Goal: Task Accomplishment & Management: Manage account settings

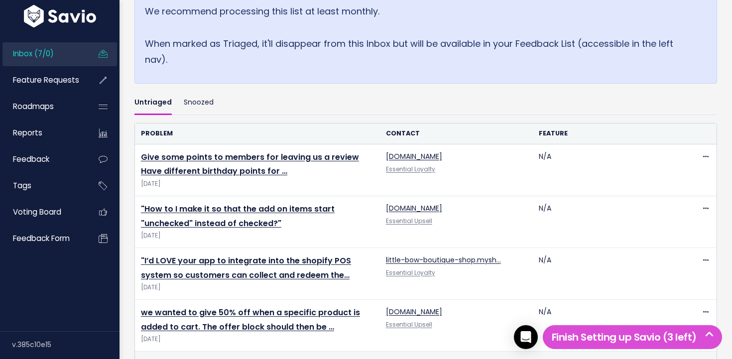
scroll to position [401, 0]
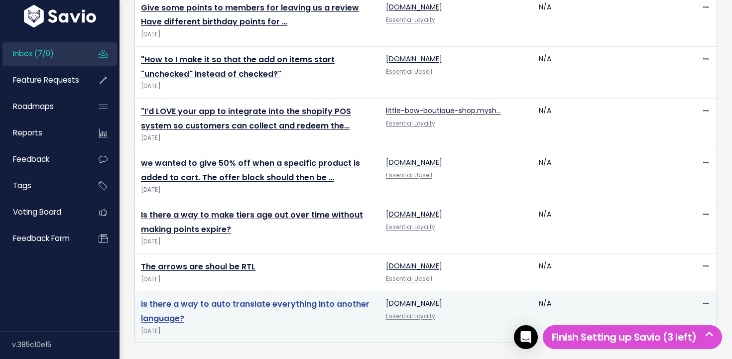
click at [248, 303] on link "is there a way to auto translate everything into another language?" at bounding box center [255, 311] width 228 height 26
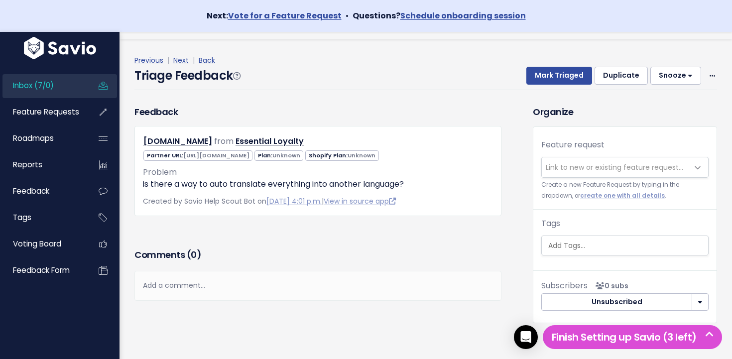
scroll to position [27, 0]
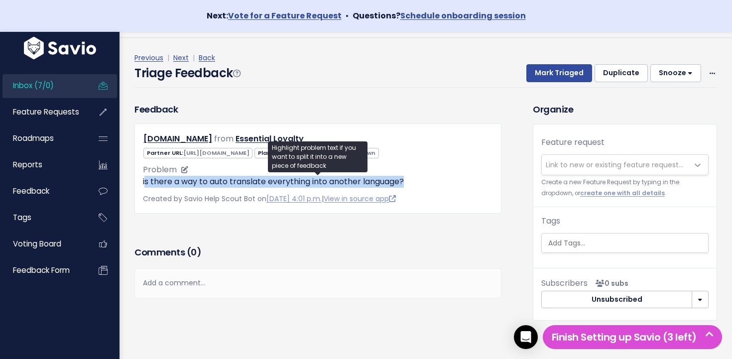
drag, startPoint x: 148, startPoint y: 183, endPoint x: 436, endPoint y: 182, distance: 288.2
click at [437, 182] on p "is there a way to auto translate everything into another language?" at bounding box center [318, 182] width 350 height 12
click at [436, 182] on p "is there a way to auto translate everything into another language?" at bounding box center [318, 182] width 350 height 12
drag, startPoint x: 436, startPoint y: 182, endPoint x: 193, endPoint y: 181, distance: 243.9
click at [193, 181] on p "is there a way to auto translate everything into another language?" at bounding box center [318, 182] width 350 height 12
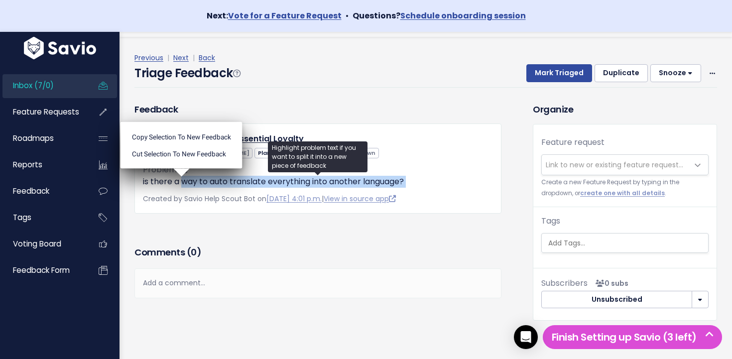
click at [193, 181] on p "is there a way to auto translate everything into another language?" at bounding box center [318, 182] width 350 height 12
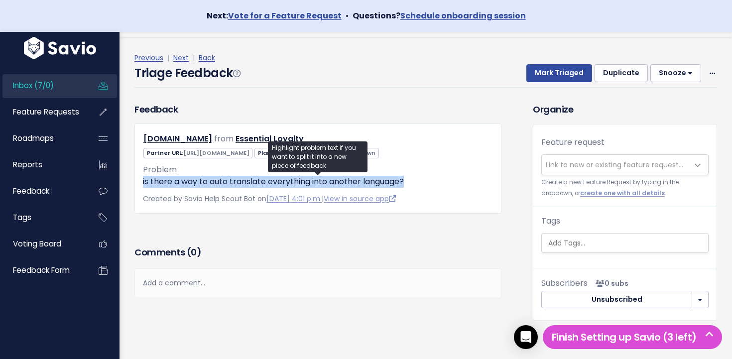
drag, startPoint x: 424, startPoint y: 182, endPoint x: 131, endPoint y: 183, distance: 292.7
click at [130, 182] on div "Feedback z1nxzi-hg.myshopify.com from Essential Loyalty" at bounding box center [318, 158] width 382 height 111
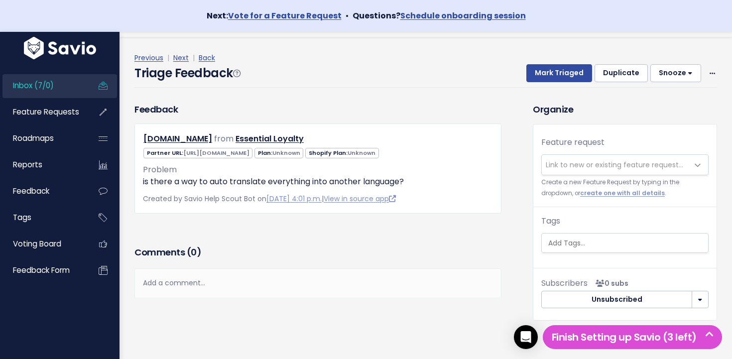
click at [133, 182] on div "Feedback z1nxzi-hg.myshopify.com from Essential Loyalty" at bounding box center [318, 158] width 382 height 111
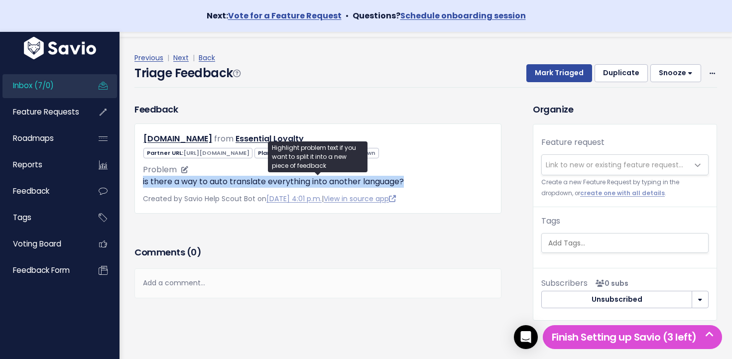
drag, startPoint x: 175, startPoint y: 184, endPoint x: 450, endPoint y: 179, distance: 274.8
click at [450, 179] on div "z1nxzi-hg.myshopify.com from Essential Loyalty" at bounding box center [317, 168] width 367 height 90
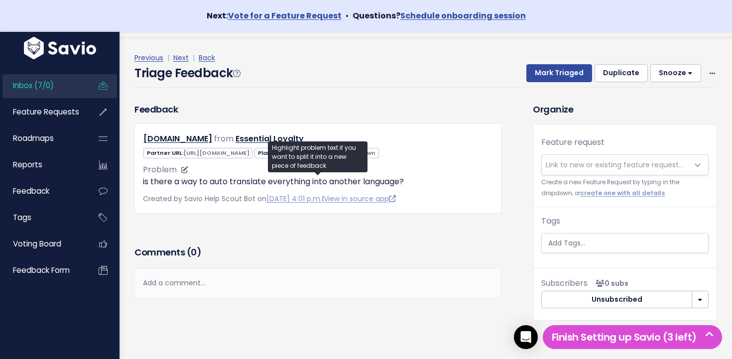
click at [449, 180] on p "is there a way to auto translate everything into another language?" at bounding box center [318, 182] width 350 height 12
drag, startPoint x: 217, startPoint y: 181, endPoint x: 266, endPoint y: 184, distance: 49.3
click at [266, 184] on p "is there a way to auto translate everything into another language?" at bounding box center [318, 182] width 350 height 12
click at [0, 0] on ul "Copy selection to new Feedback Cut selection to new Feedback" at bounding box center [0, 0] width 0 height 0
click at [258, 182] on p "is there a way to auto translate everything into another language?" at bounding box center [318, 182] width 350 height 12
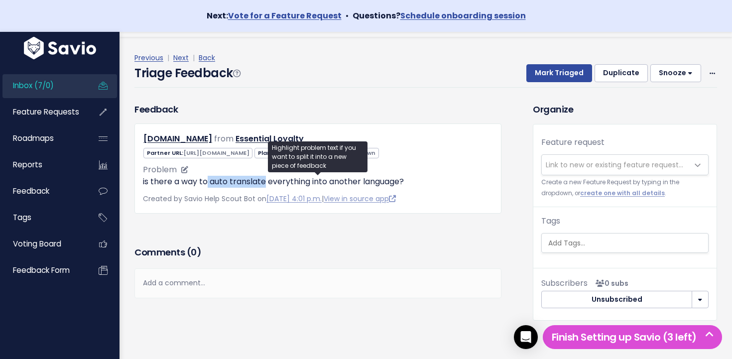
drag, startPoint x: 258, startPoint y: 182, endPoint x: 209, endPoint y: 185, distance: 49.4
click at [209, 185] on p "is there a way to auto translate everything into another language?" at bounding box center [318, 182] width 350 height 12
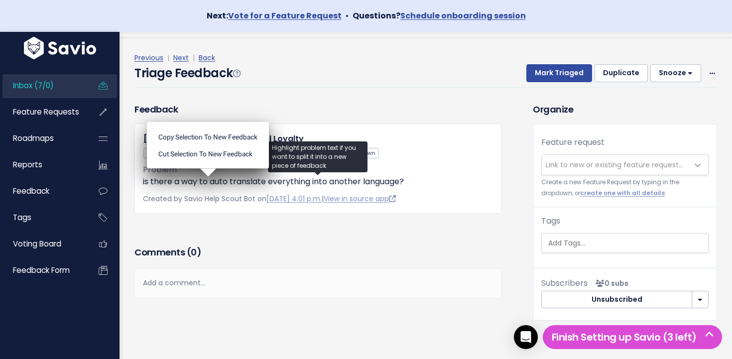
click at [213, 169] on ul "Copy selection to new Feedback Cut selection to new Feedback" at bounding box center [208, 145] width 122 height 47
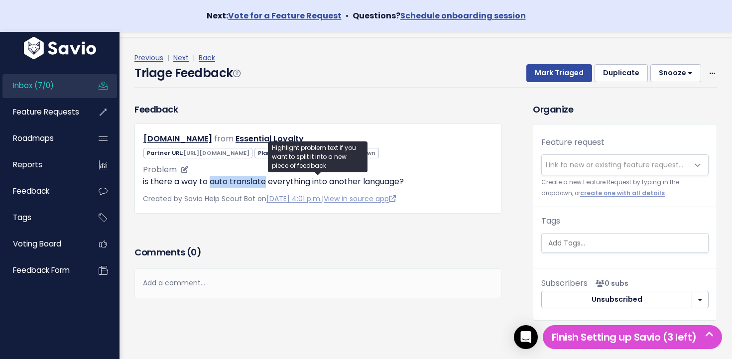
drag, startPoint x: 213, startPoint y: 183, endPoint x: 246, endPoint y: 184, distance: 32.9
click at [246, 184] on p "is there a way to auto translate everything into another language?" at bounding box center [318, 182] width 350 height 12
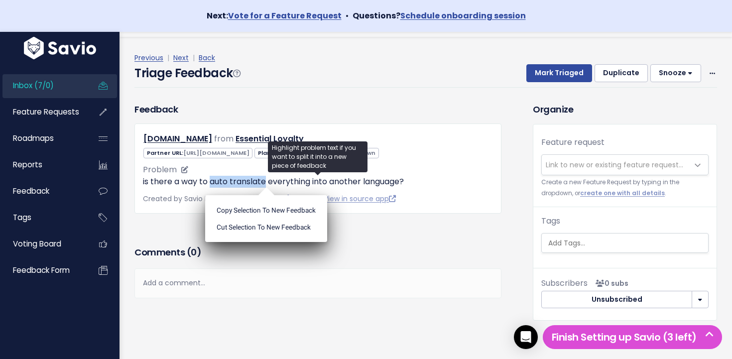
click at [246, 184] on p "is there a way to auto translate everything into another language?" at bounding box center [318, 182] width 350 height 12
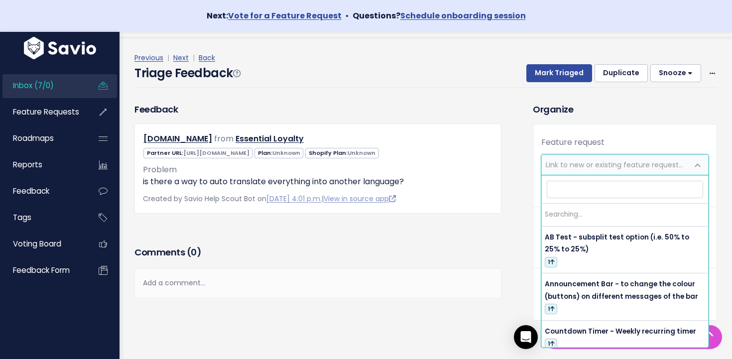
click at [573, 163] on span "Link to new or existing feature request..." at bounding box center [613, 165] width 137 height 10
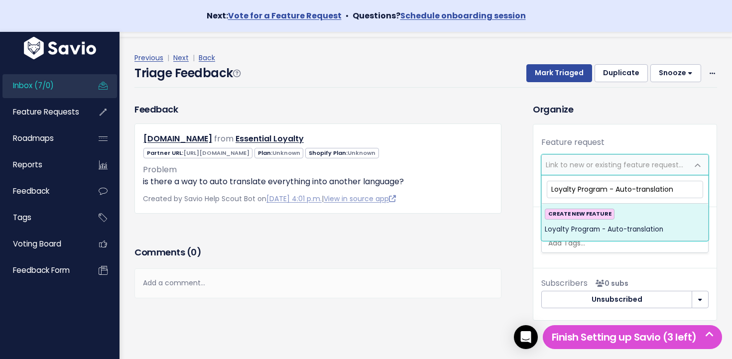
type input "Loyalty Program - Auto-translation"
click at [631, 221] on div "CREATE NEW FEATURE Loyalty Program - Auto-translation" at bounding box center [624, 222] width 160 height 27
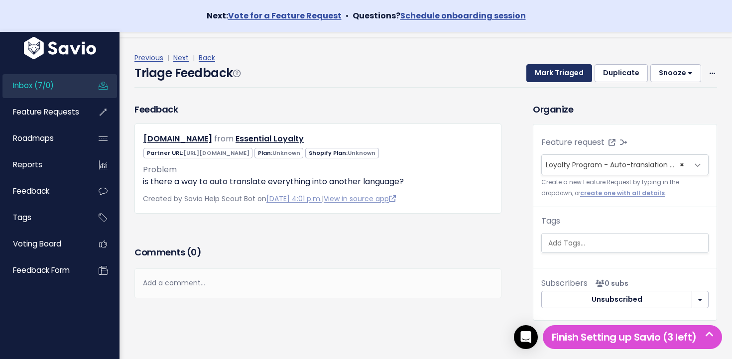
click at [557, 65] on button "Mark Triaged" at bounding box center [559, 73] width 66 height 18
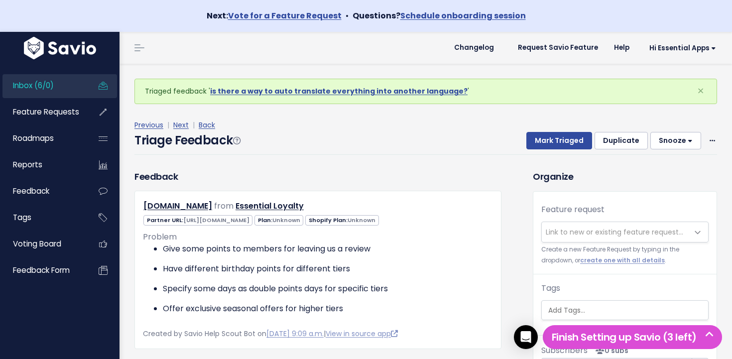
click at [73, 87] on link "Inbox (6/0)" at bounding box center [42, 85] width 80 height 23
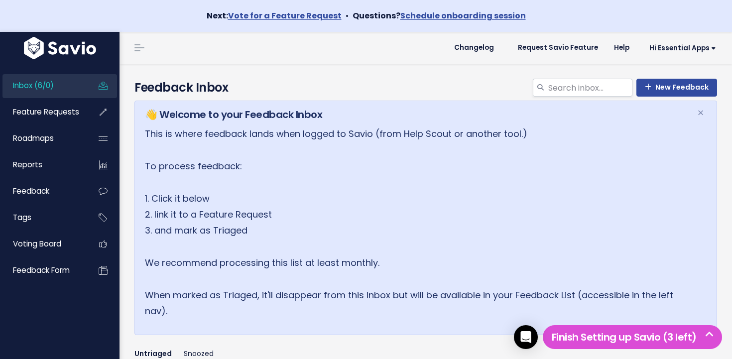
scroll to position [349, 0]
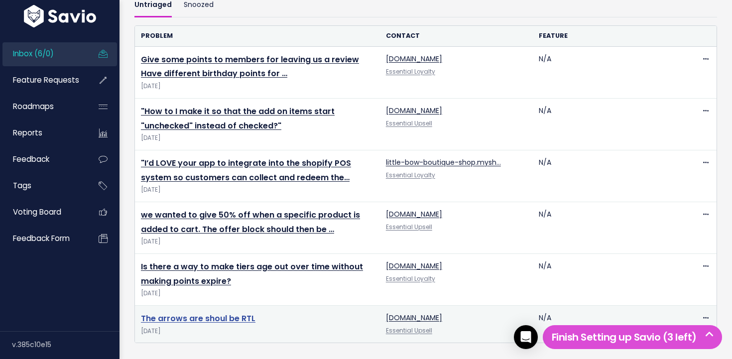
click at [221, 321] on link "The arrows are shoul be RTL" at bounding box center [198, 318] width 114 height 11
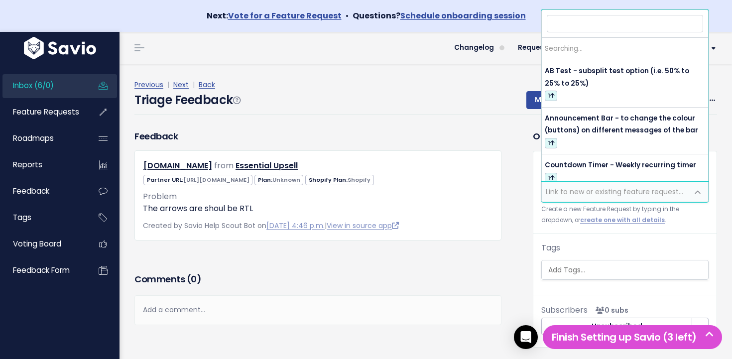
click at [589, 191] on span "Link to new or existing feature request..." at bounding box center [613, 192] width 137 height 10
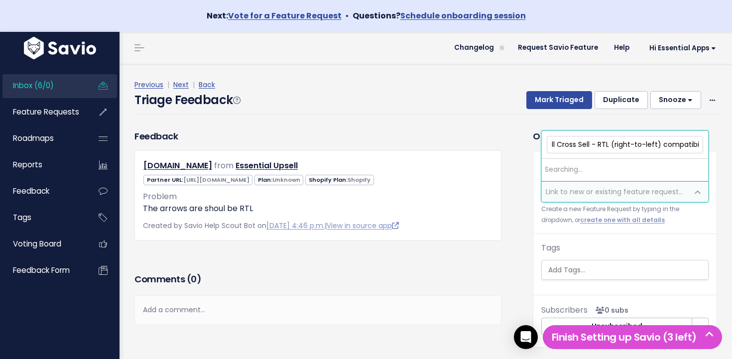
scroll to position [0, 24]
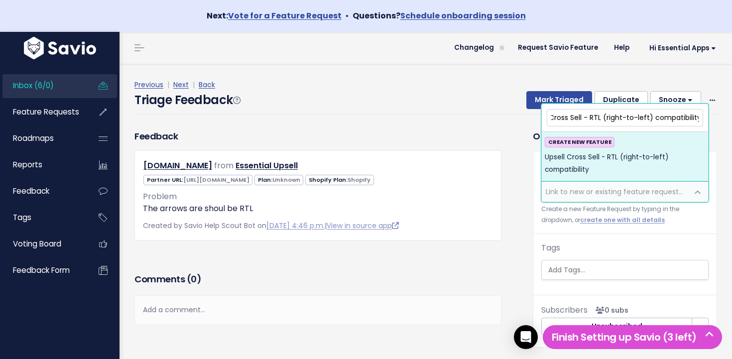
type input "Upsell Cross Sell - RTL (right-to-left) compatibility"
click at [596, 165] on span "Upsell Cross Sell - RTL (right-to-left) compatibility" at bounding box center [624, 163] width 160 height 24
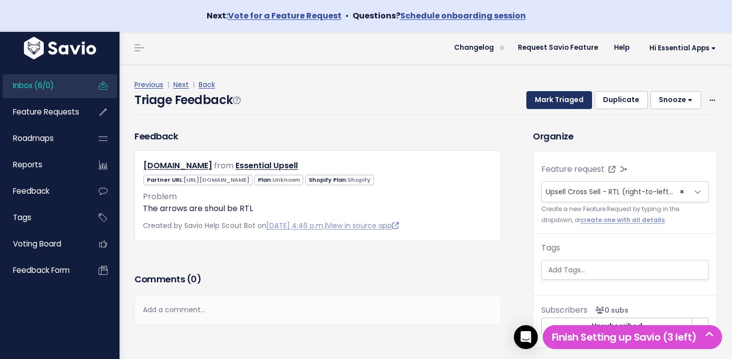
click at [554, 99] on button "Mark Triaged" at bounding box center [559, 100] width 66 height 18
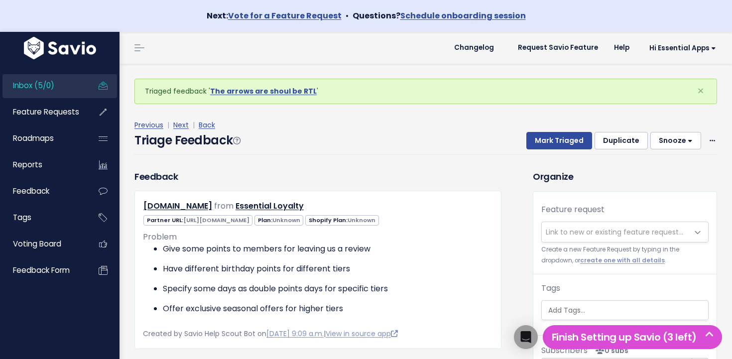
click at [54, 79] on link "Inbox (5/0)" at bounding box center [42, 85] width 80 height 23
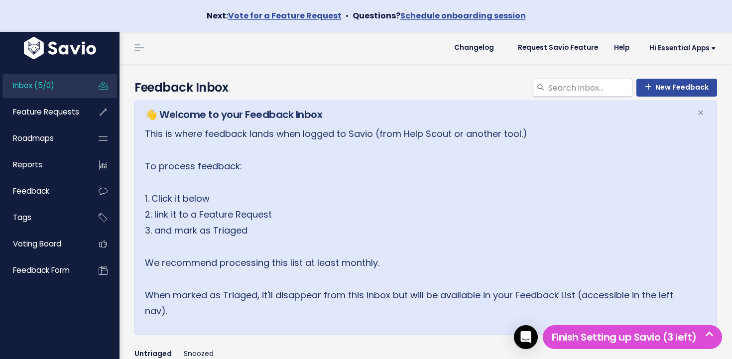
scroll to position [391, 0]
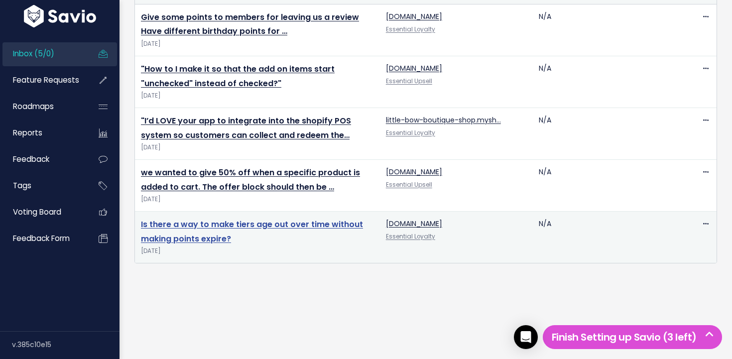
click at [174, 222] on link "Is there a way to make tiers age out over time without making points expire?" at bounding box center [252, 231] width 222 height 26
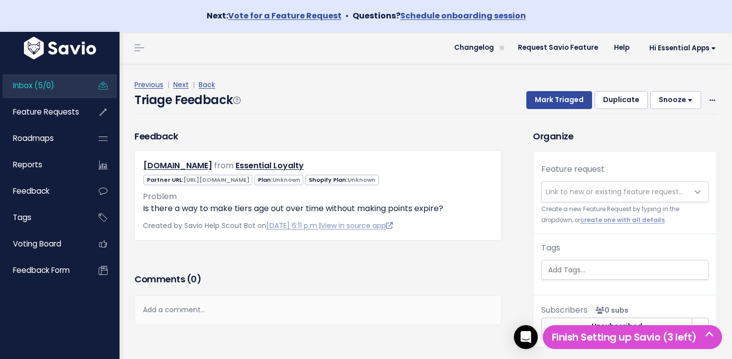
click at [560, 198] on span "Link to new or existing feature request..." at bounding box center [615, 192] width 146 height 20
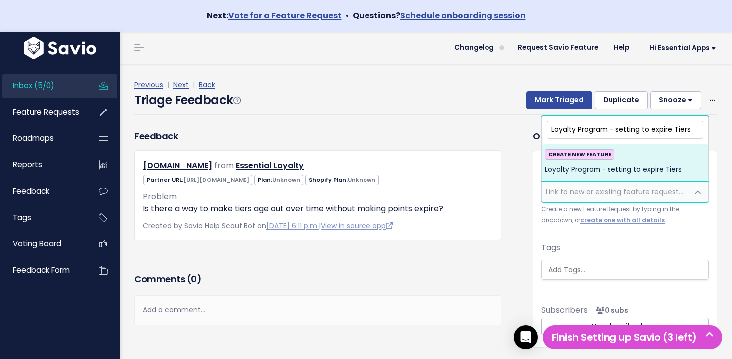
type input "Loyalty Program - setting to expire Tiers"
click at [601, 168] on span "Loyalty Program - setting to expire Tiers" at bounding box center [612, 170] width 137 height 12
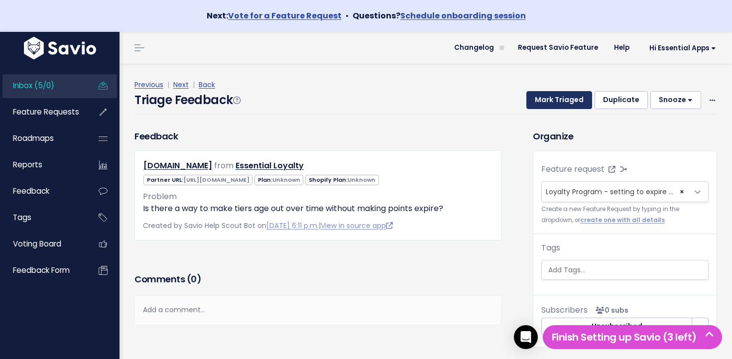
click at [571, 100] on button "Mark Triaged" at bounding box center [559, 100] width 66 height 18
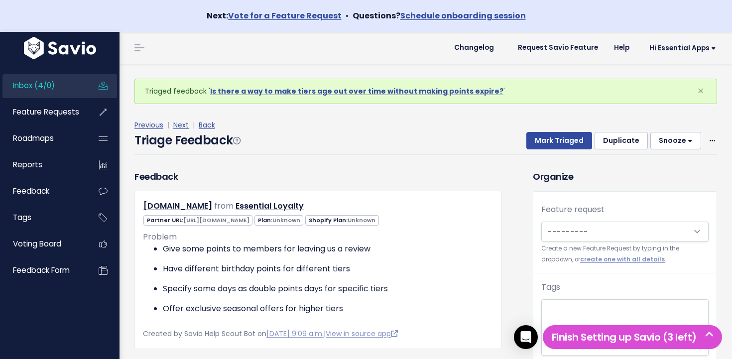
click at [43, 79] on link "Inbox (4/0)" at bounding box center [42, 85] width 80 height 23
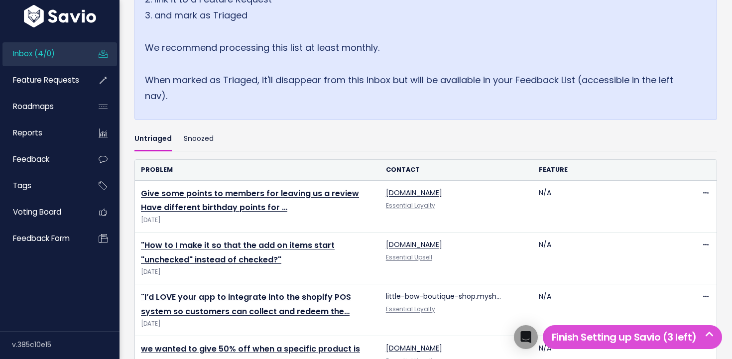
scroll to position [339, 0]
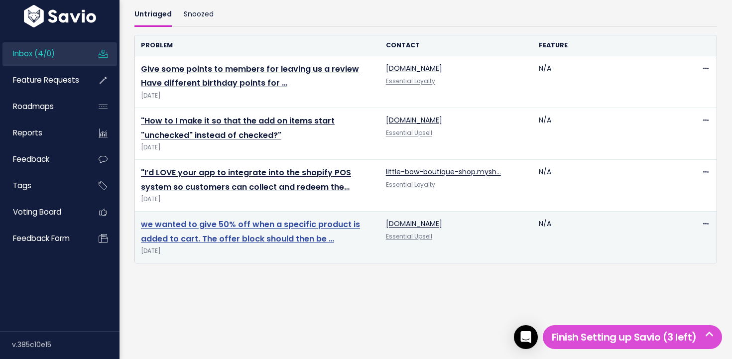
click at [218, 226] on link "we wanted to give 50% off when a specific product is added to cart. The offer b…" at bounding box center [250, 231] width 219 height 26
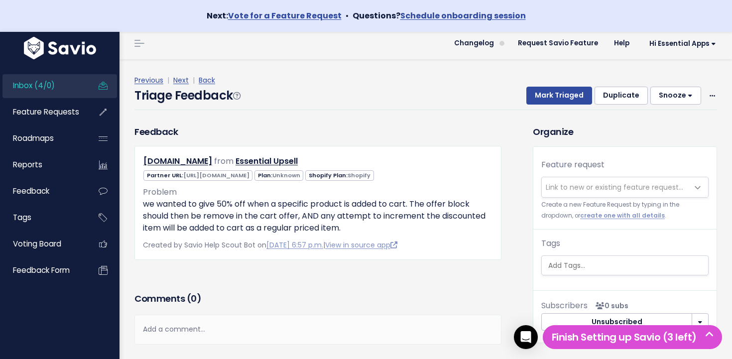
scroll to position [5, 0]
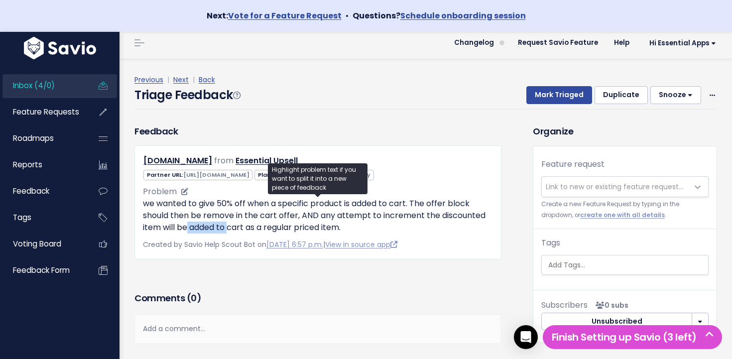
drag, startPoint x: 192, startPoint y: 223, endPoint x: 234, endPoint y: 223, distance: 42.8
click at [234, 223] on p "we wanted to give 50% off when a specific product is added to cart. The offer b…" at bounding box center [318, 216] width 350 height 36
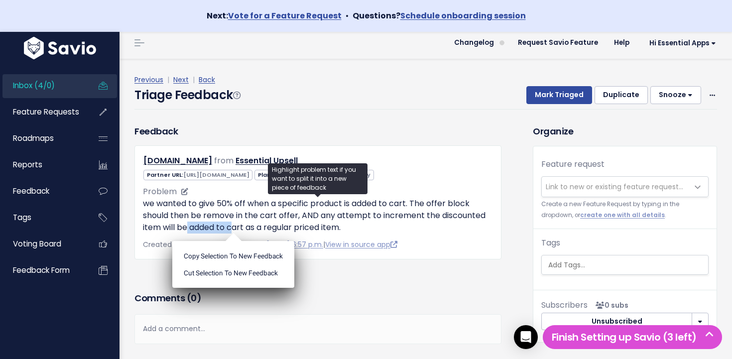
click at [234, 223] on p "we wanted to give 50% off when a specific product is added to cart. The offer b…" at bounding box center [318, 216] width 350 height 36
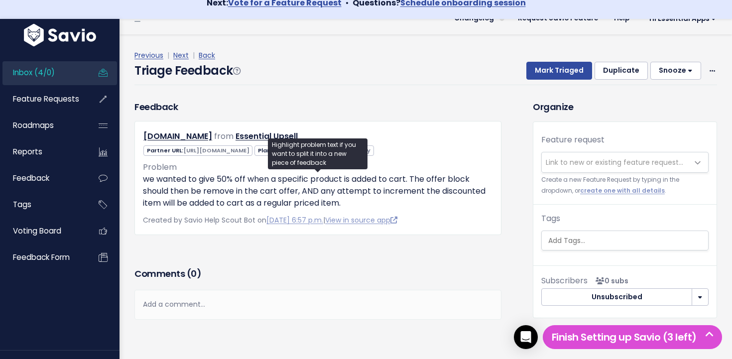
scroll to position [22, 0]
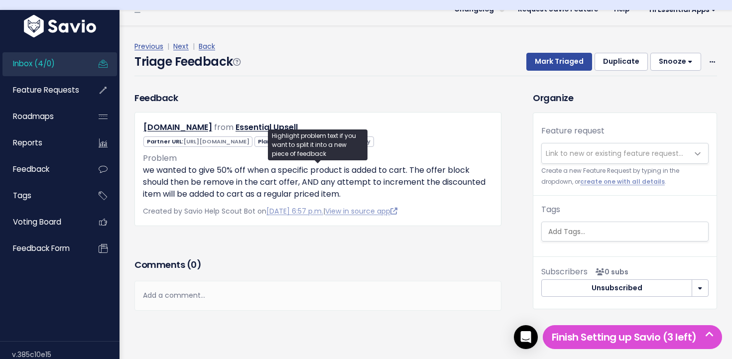
click at [703, 59] on div "Mark Triaged Duplicate Snooze 1 day 3 days 7 days 14 days Edit Delete" at bounding box center [615, 62] width 203 height 18
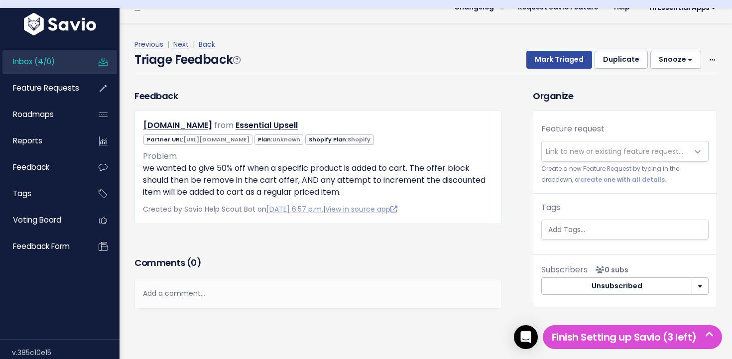
click at [705, 59] on div "Mark Triaged Duplicate Snooze 1 day 3 days 7 days 14 days Edit Delete" at bounding box center [615, 60] width 203 height 18
click at [710, 59] on icon at bounding box center [711, 60] width 5 height 6
click at [652, 111] on link "Delete" at bounding box center [673, 106] width 72 height 19
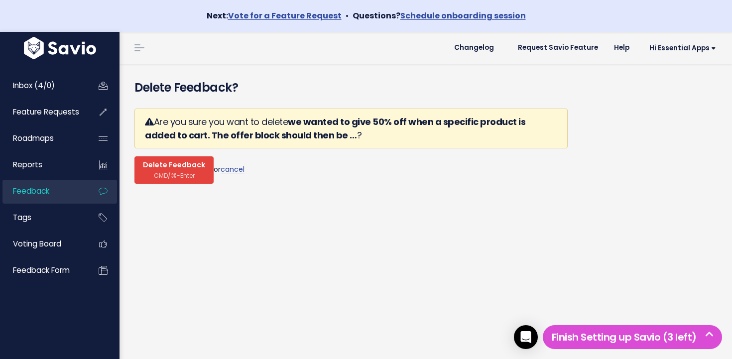
click at [164, 165] on span "Delete Feedback" at bounding box center [174, 165] width 62 height 9
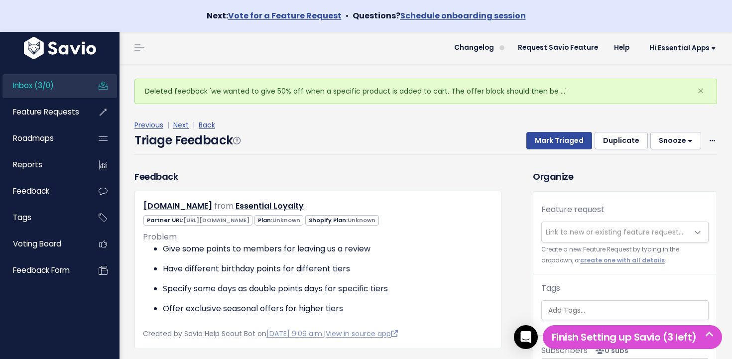
click at [62, 88] on link "Inbox (3/0)" at bounding box center [42, 85] width 80 height 23
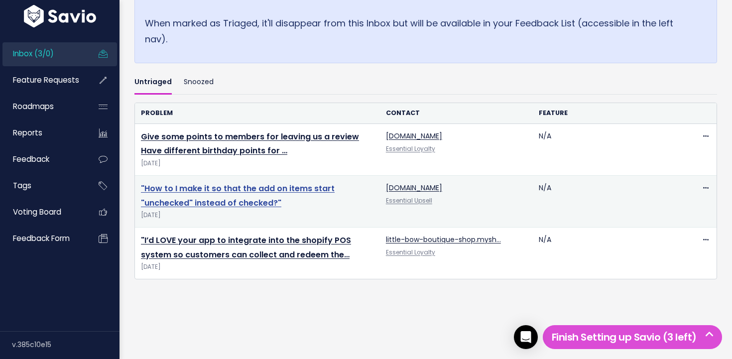
scroll to position [288, 0]
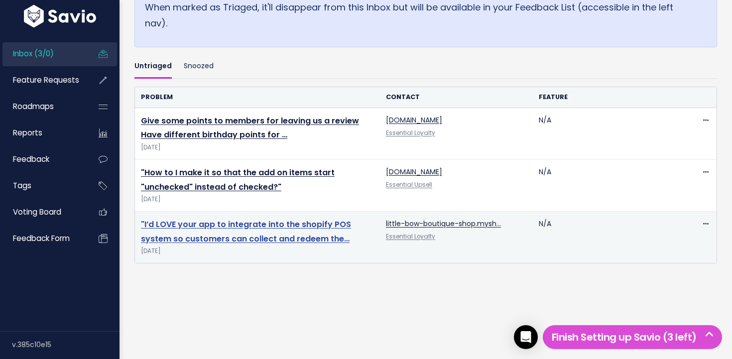
click at [241, 228] on link ""I’d LOVE your app to integrate into the shopify POS system so customers can co…" at bounding box center [246, 231] width 210 height 26
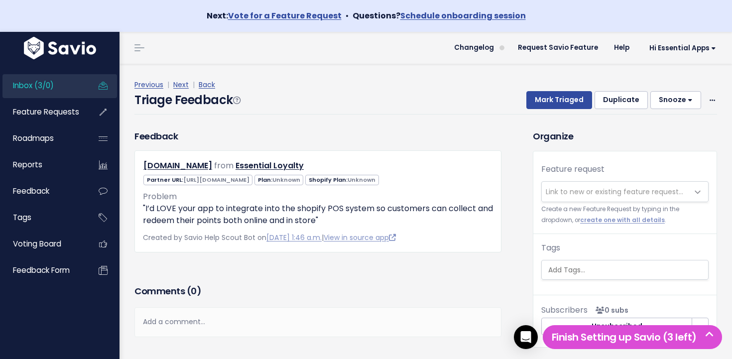
click at [631, 193] on span "Link to new or existing feature request..." at bounding box center [613, 192] width 137 height 10
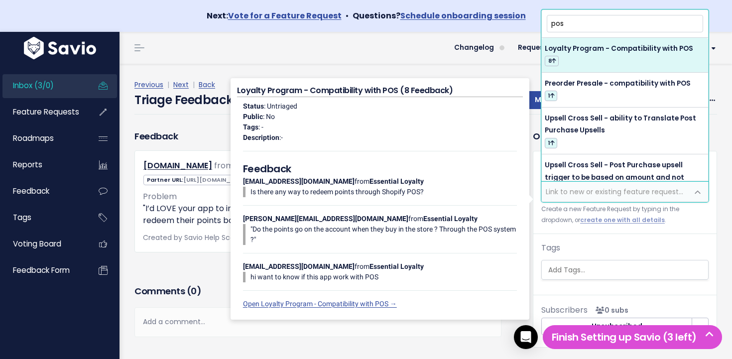
type input "pos"
select select "64380"
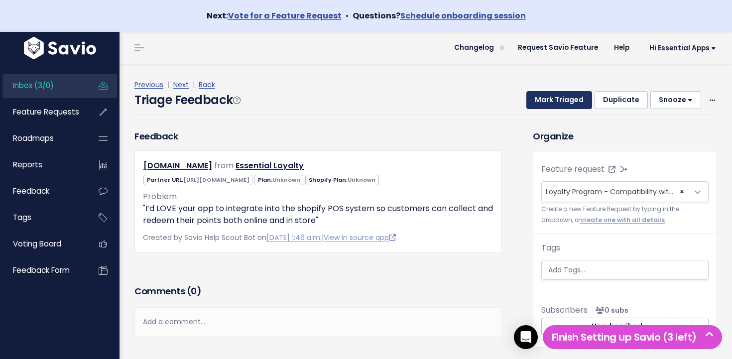
click at [559, 104] on button "Mark Triaged" at bounding box center [559, 100] width 66 height 18
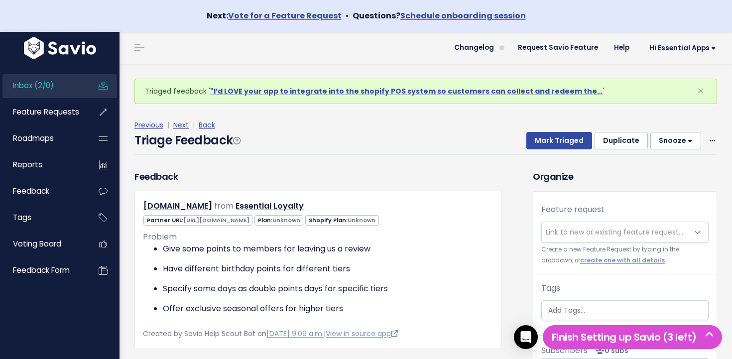
click at [66, 85] on link "Inbox (2/0)" at bounding box center [42, 85] width 80 height 23
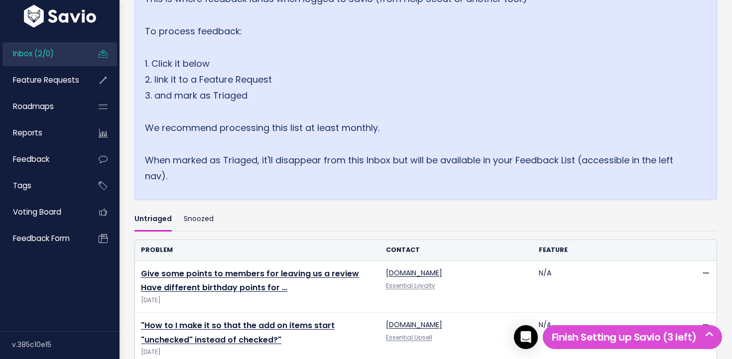
scroll to position [236, 0]
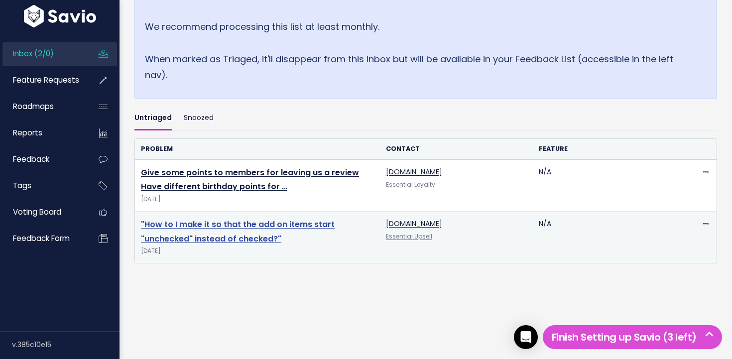
click at [235, 223] on link ""How to I make it so that the add on items start "unchecked" instead of checked…" at bounding box center [238, 231] width 194 height 26
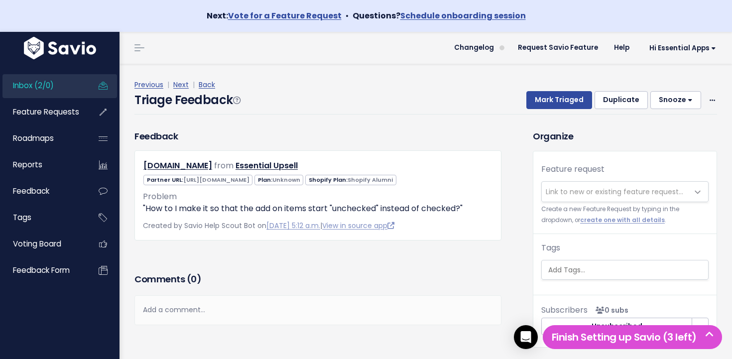
click at [588, 182] on span "Link to new or existing feature request..." at bounding box center [615, 192] width 146 height 20
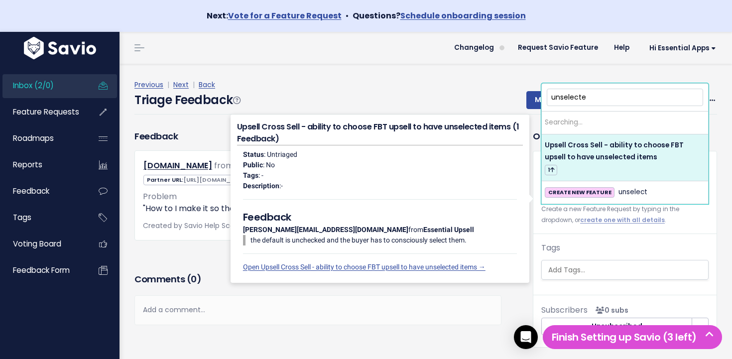
type input "unselected"
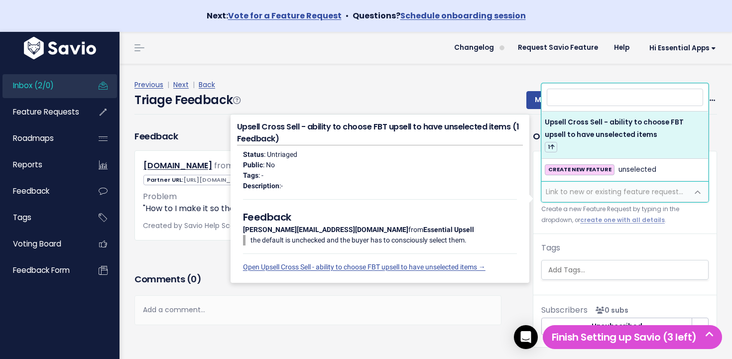
click at [405, 83] on div "Previous | Next | Back" at bounding box center [425, 85] width 582 height 12
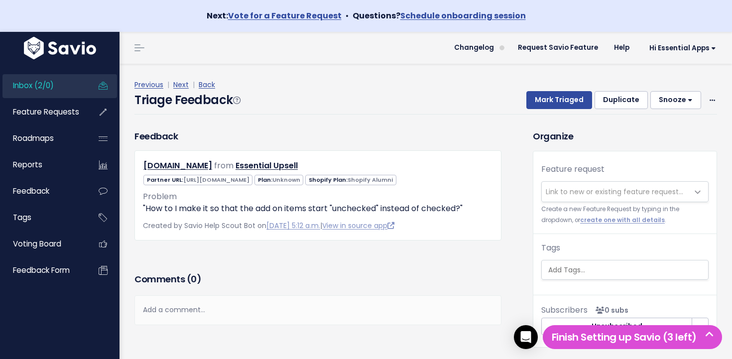
click at [588, 181] on span "Link to new or existing feature request..." at bounding box center [624, 191] width 167 height 21
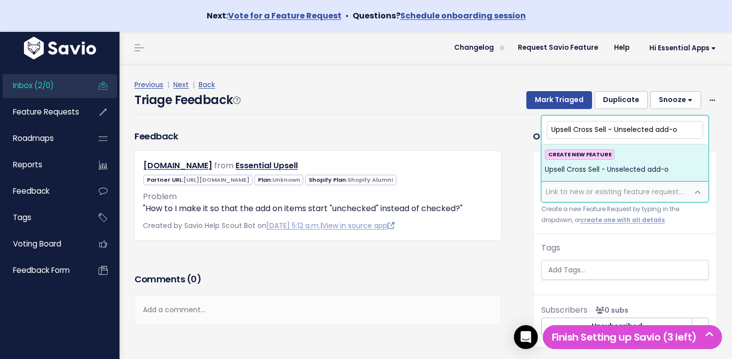
type input "Upsell Cross Sell - Unselected add-on"
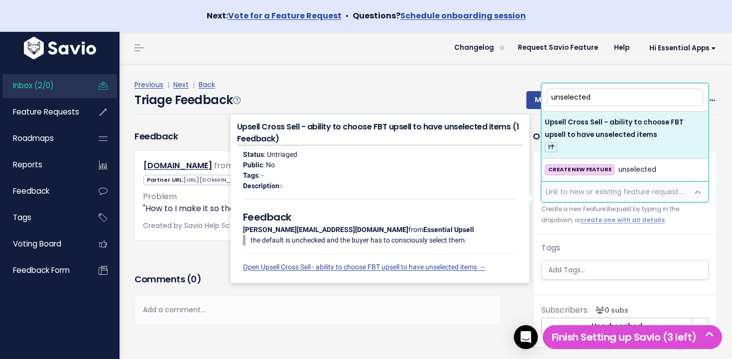
type input "unselected"
select select "64573"
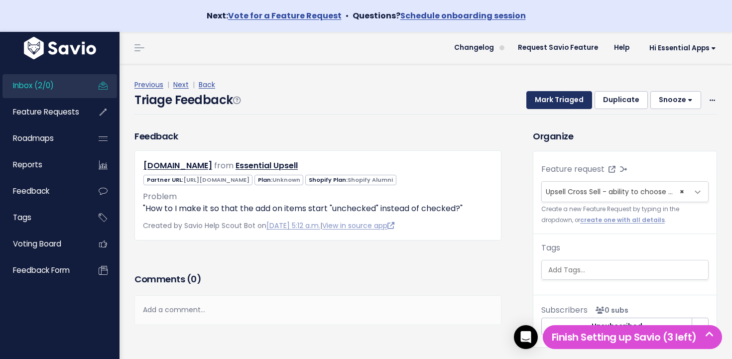
click at [576, 100] on button "Mark Triaged" at bounding box center [559, 100] width 66 height 18
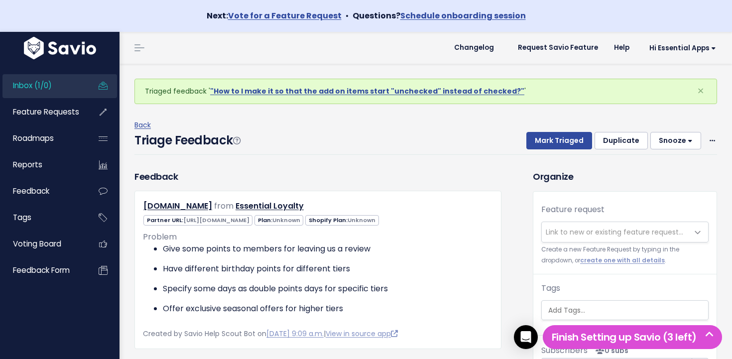
click at [49, 85] on span "Inbox (1/0)" at bounding box center [32, 85] width 39 height 10
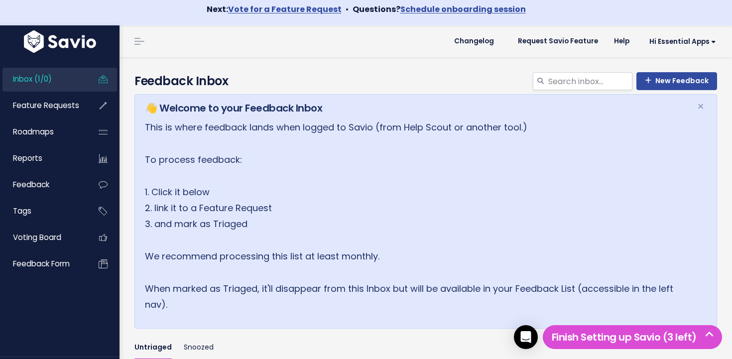
scroll to position [184, 0]
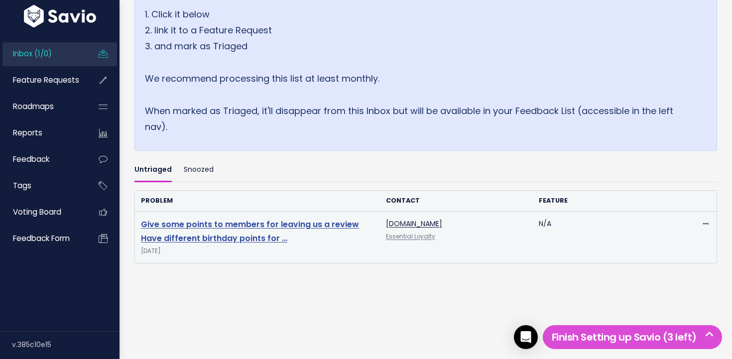
click at [284, 225] on link "Give some points to members for leaving us a review Have different birthday poi…" at bounding box center [250, 231] width 218 height 26
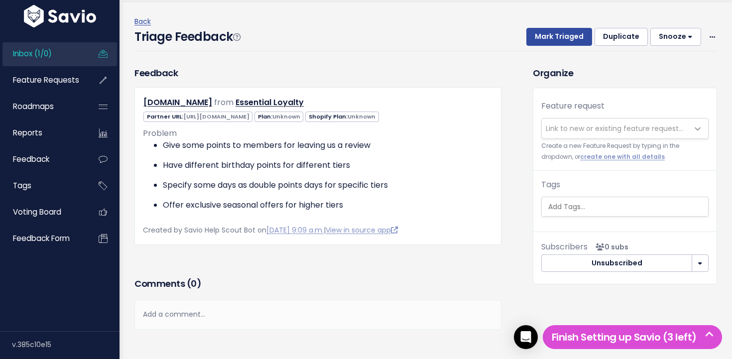
scroll to position [99, 0]
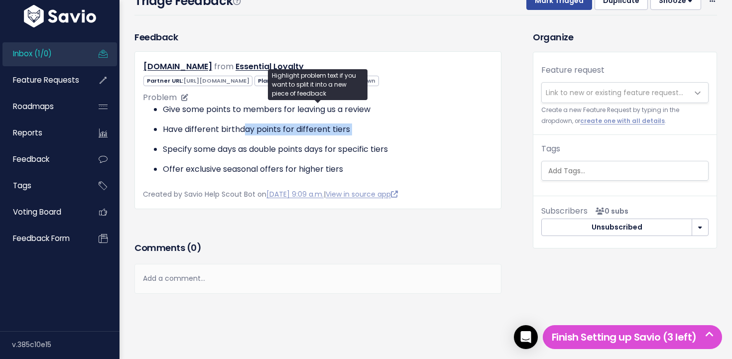
drag, startPoint x: 242, startPoint y: 130, endPoint x: 348, endPoint y: 137, distance: 106.2
click at [348, 137] on ul "Give some points to members for leaving us a review Have different birthday poi…" at bounding box center [318, 140] width 350 height 72
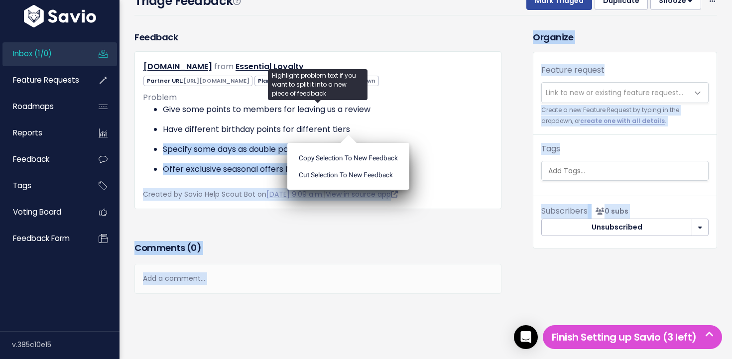
drag, startPoint x: 348, startPoint y: 137, endPoint x: 217, endPoint y: 134, distance: 130.4
click at [220, 135] on body "Next: Vote for a Feature Request • Questions? Schedule onboarding session Inbox…" at bounding box center [366, 130] width 732 height 458
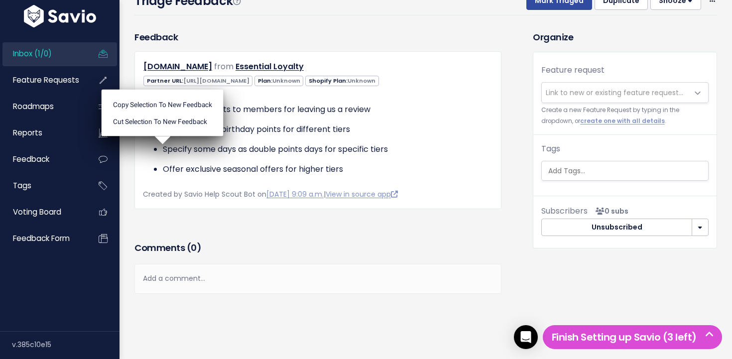
click at [216, 134] on ul "Copy selection to new Feedback Cut selection to new Feedback" at bounding box center [163, 113] width 122 height 47
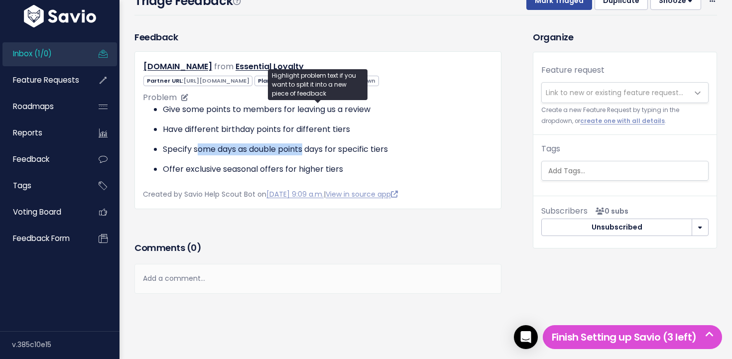
drag, startPoint x: 200, startPoint y: 148, endPoint x: 312, endPoint y: 154, distance: 111.7
click at [312, 154] on p "Specify some days as double points days for specific tiers" at bounding box center [328, 149] width 330 height 12
click at [0, 0] on ul "Copy selection to new Feedback Cut selection to new Feedback" at bounding box center [0, 0] width 0 height 0
drag, startPoint x: 221, startPoint y: 151, endPoint x: 248, endPoint y: 152, distance: 26.4
click at [248, 152] on p "Specify some days as double points days for specific tiers" at bounding box center [328, 149] width 330 height 12
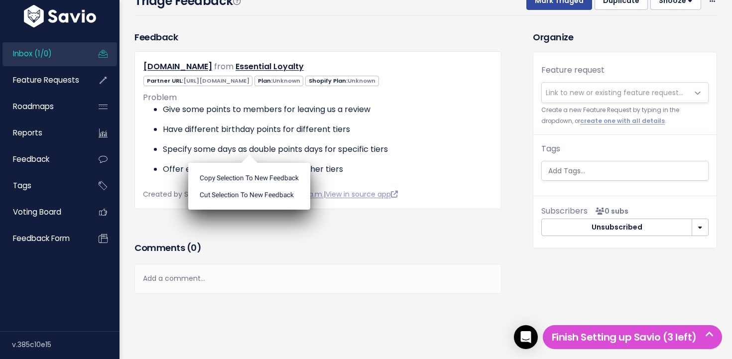
click at [248, 163] on ul "Copy selection to new Feedback Cut selection to new Feedback" at bounding box center [249, 186] width 122 height 47
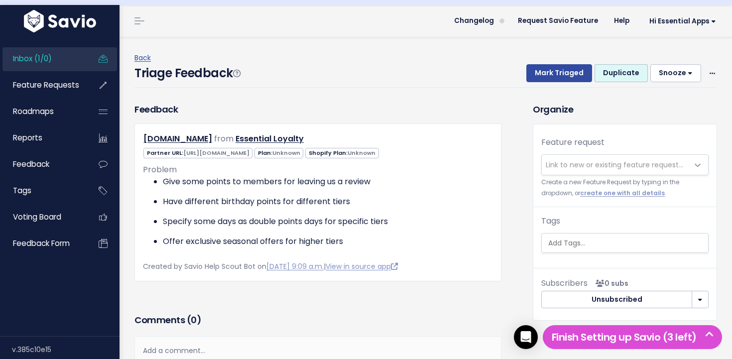
scroll to position [0, 0]
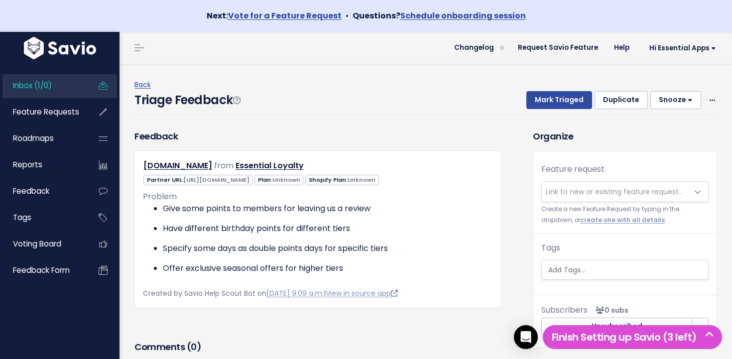
click at [611, 186] on span "Link to new or existing feature request..." at bounding box center [615, 192] width 146 height 20
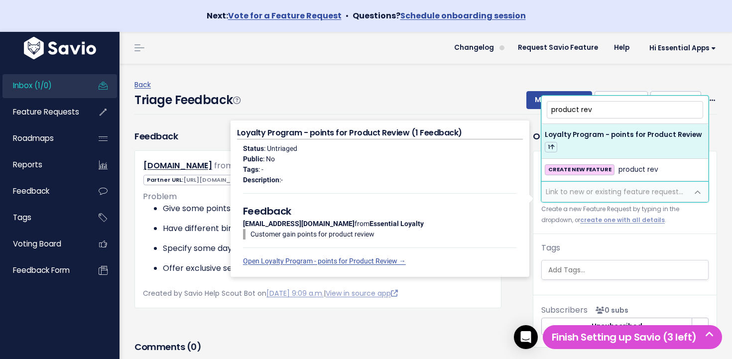
type input "product rev"
select select "64476"
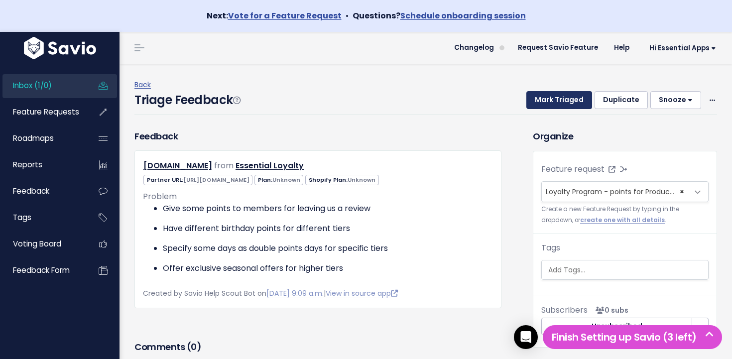
click at [578, 100] on button "Mark Triaged" at bounding box center [559, 100] width 66 height 18
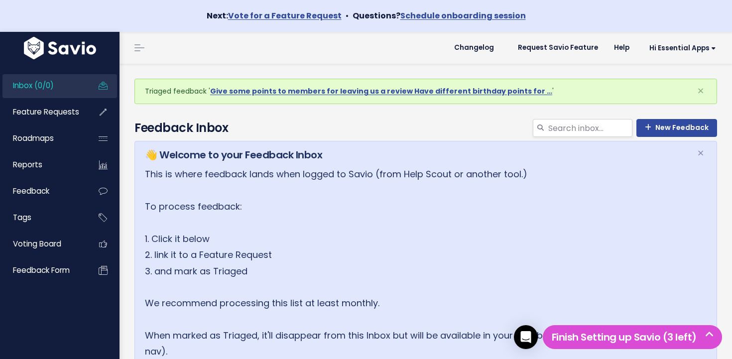
scroll to position [16, 0]
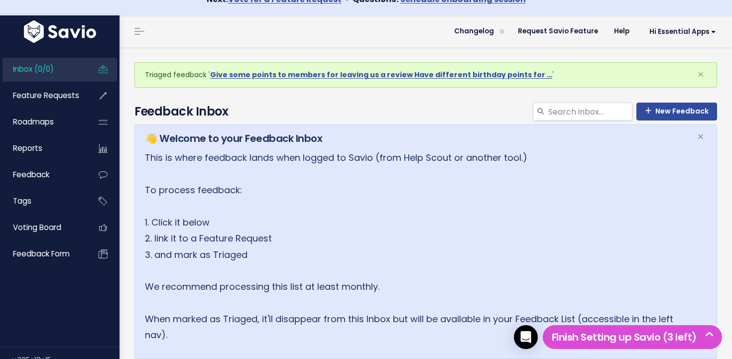
click at [74, 69] on link "Inbox (0/0)" at bounding box center [42, 69] width 80 height 23
